Goal: Check status: Check status

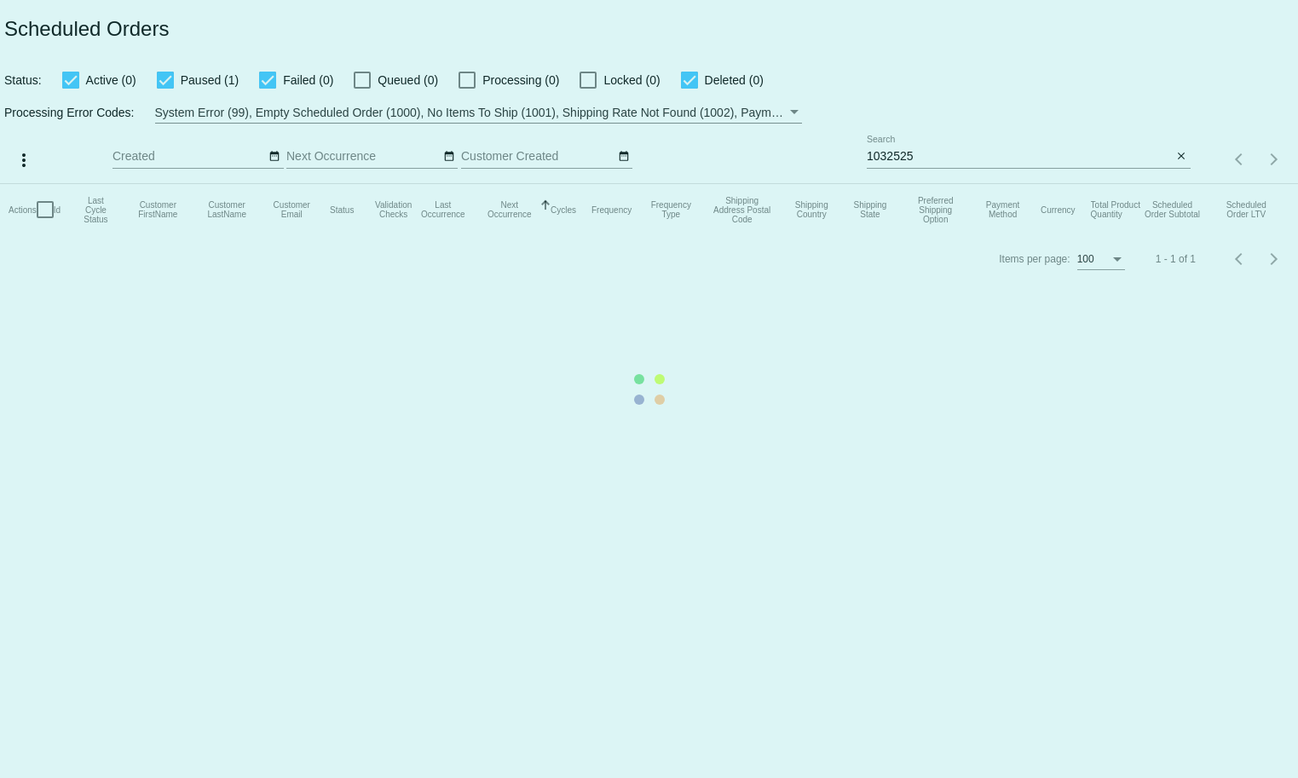
click at [896, 184] on mat-table "Actions Id Last Cycle Status Customer FirstName Customer LastName Customer Emai…" at bounding box center [649, 209] width 1298 height 51
